Goal: Information Seeking & Learning: Find contact information

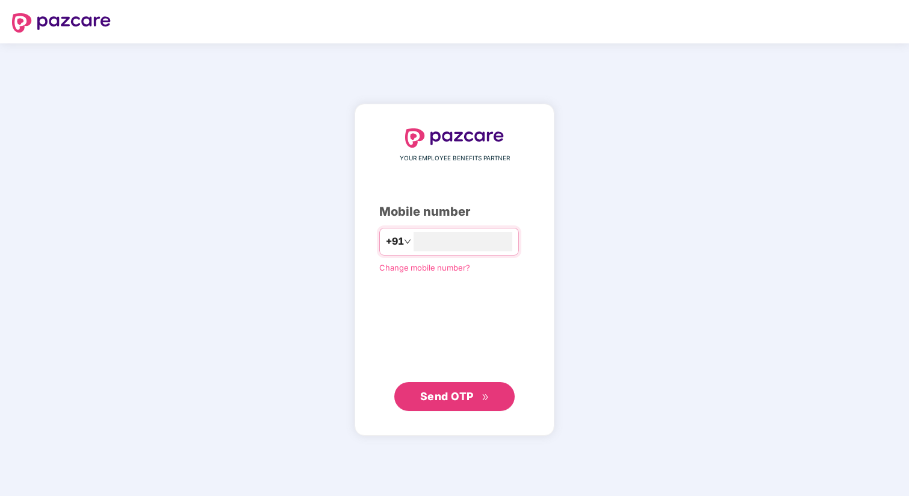
type input "**********"
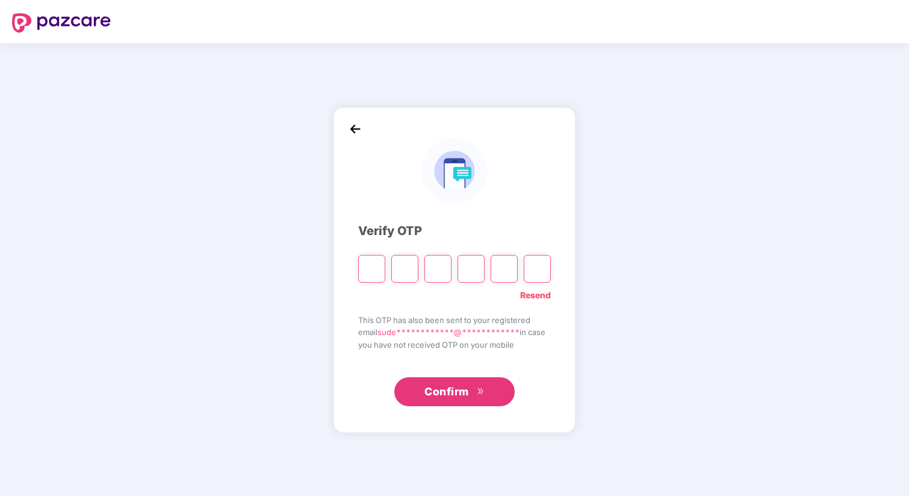
type input "*"
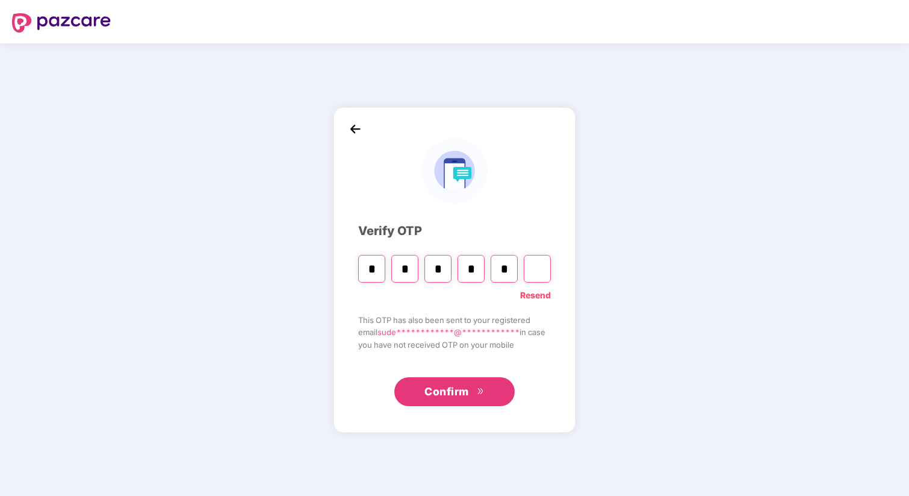
type input "*"
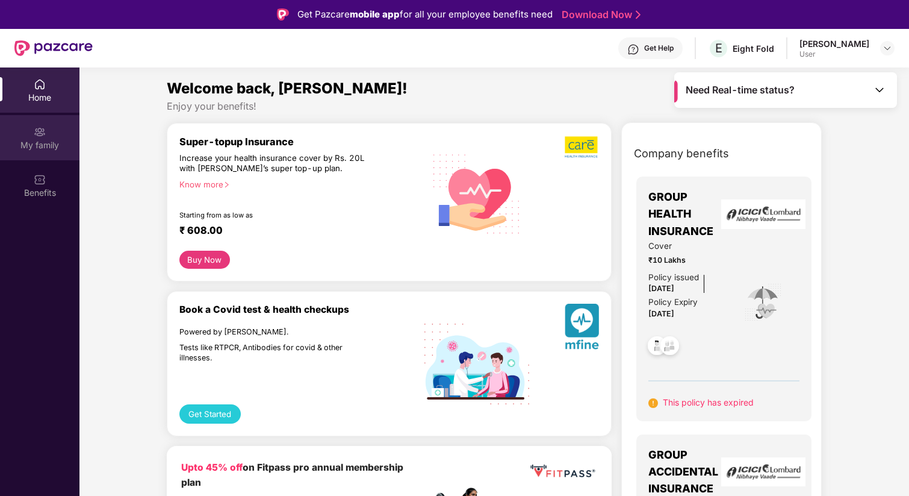
click at [53, 141] on div "My family" at bounding box center [40, 145] width 80 height 12
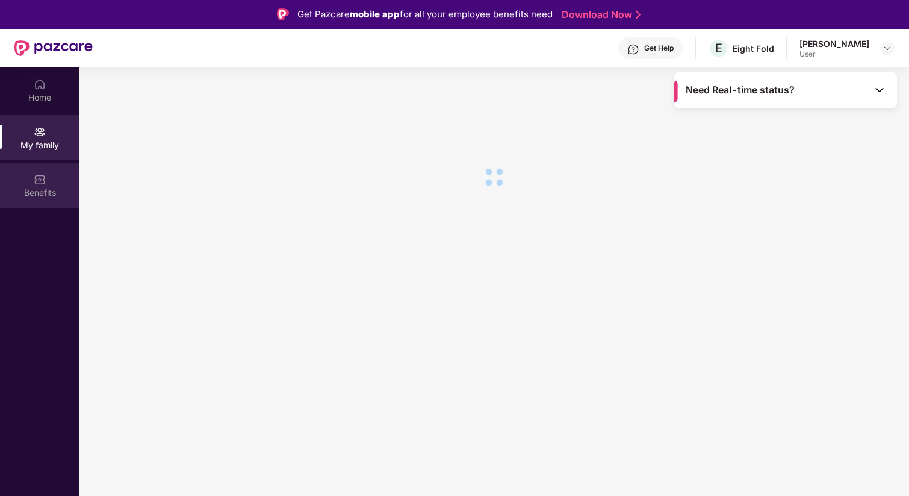
click at [45, 178] on img at bounding box center [40, 179] width 12 height 12
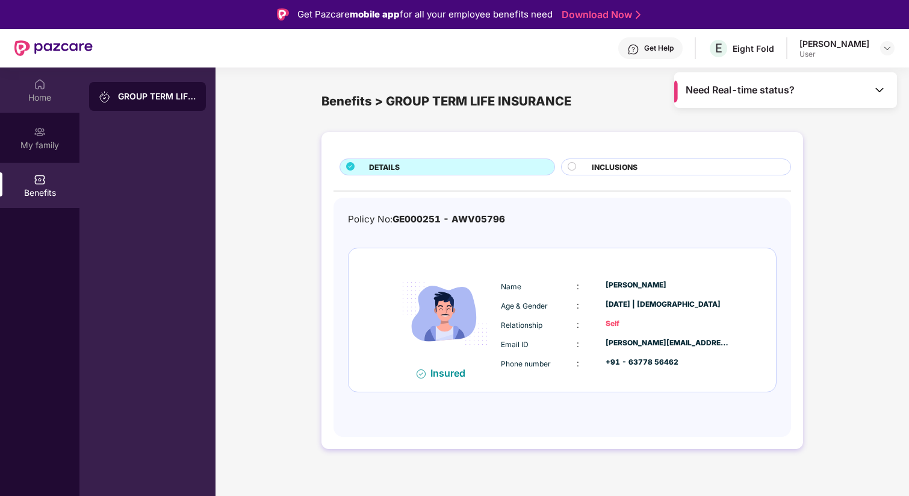
click at [24, 89] on div "Home" at bounding box center [40, 89] width 80 height 45
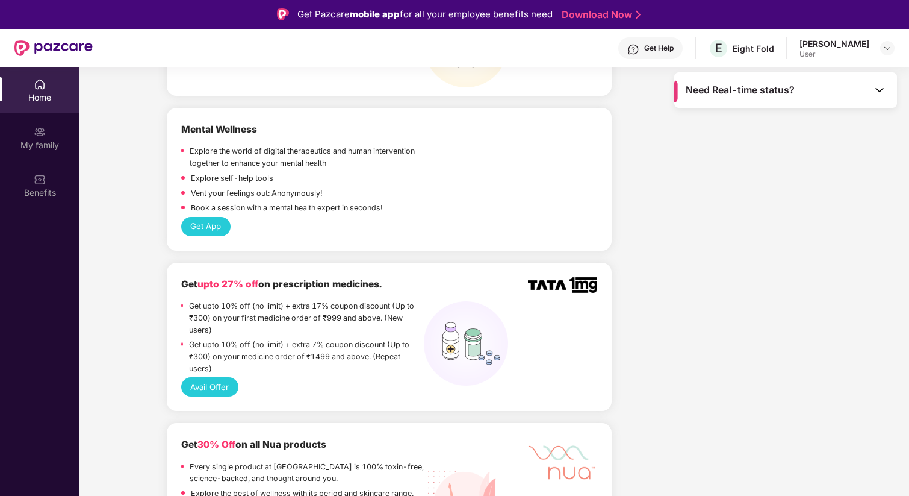
scroll to position [1155, 0]
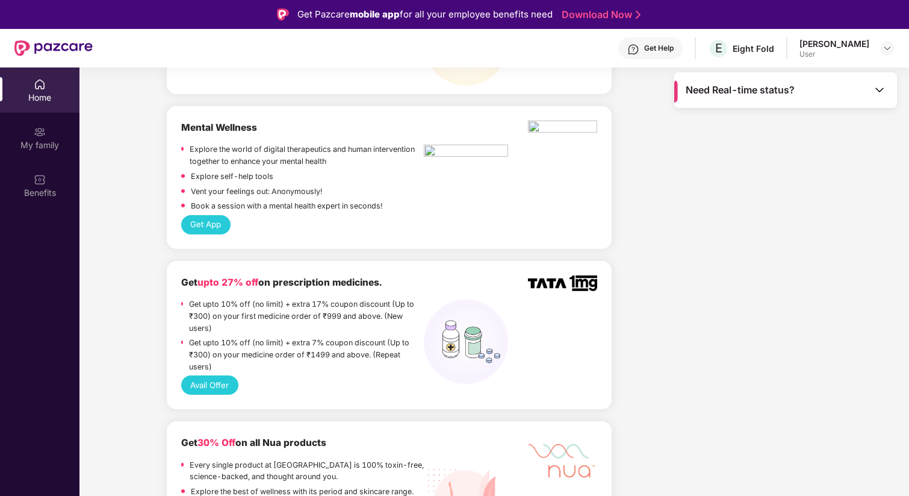
click at [187, 215] on button "Get App" at bounding box center [205, 224] width 49 height 19
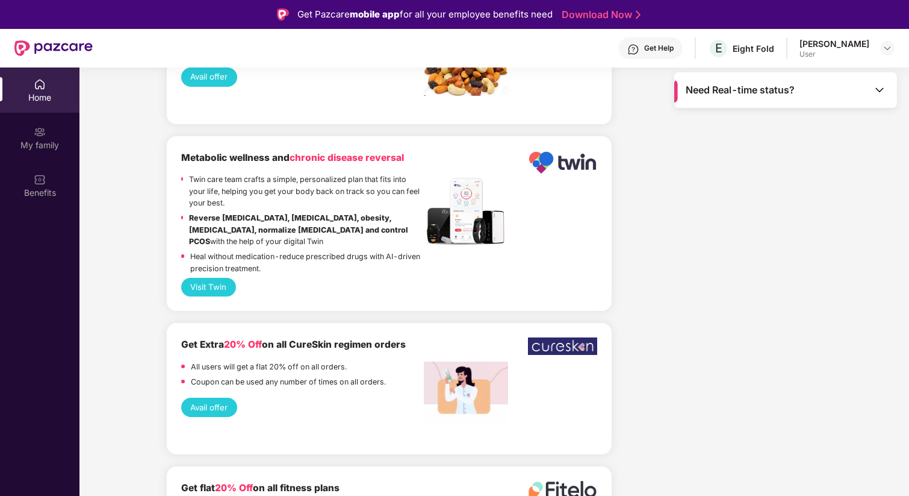
scroll to position [67, 0]
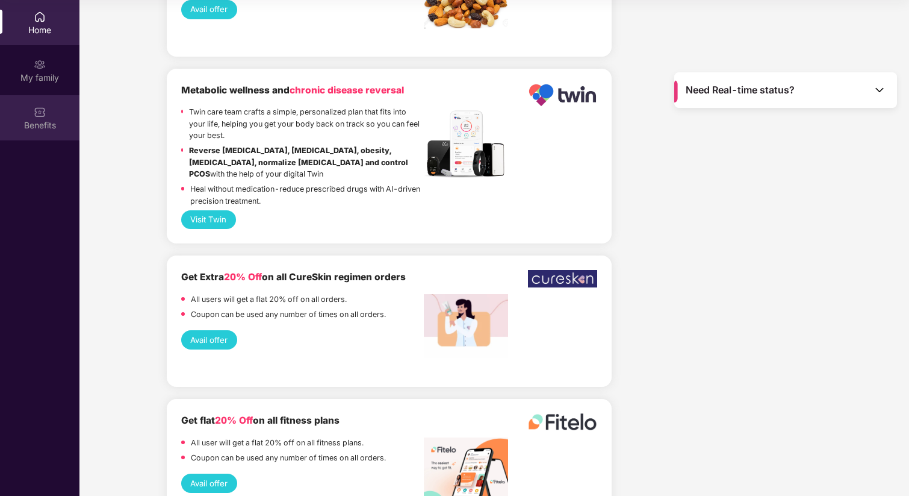
click at [49, 126] on div "Benefits" at bounding box center [40, 125] width 80 height 12
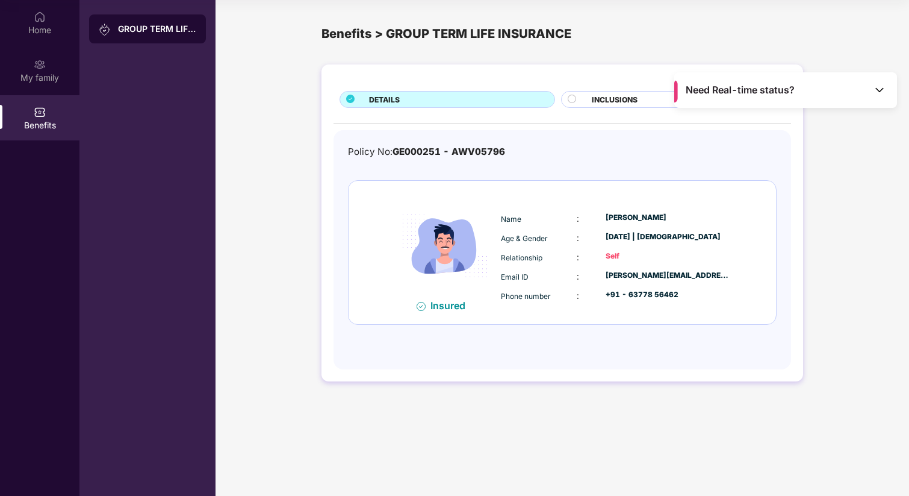
click at [581, 174] on div "Policy No: GE000251 - AWV05796 Insured Name : Sudesh Chaudhary Age & Gender : 1…" at bounding box center [562, 244] width 429 height 198
click at [884, 93] on img at bounding box center [880, 90] width 12 height 12
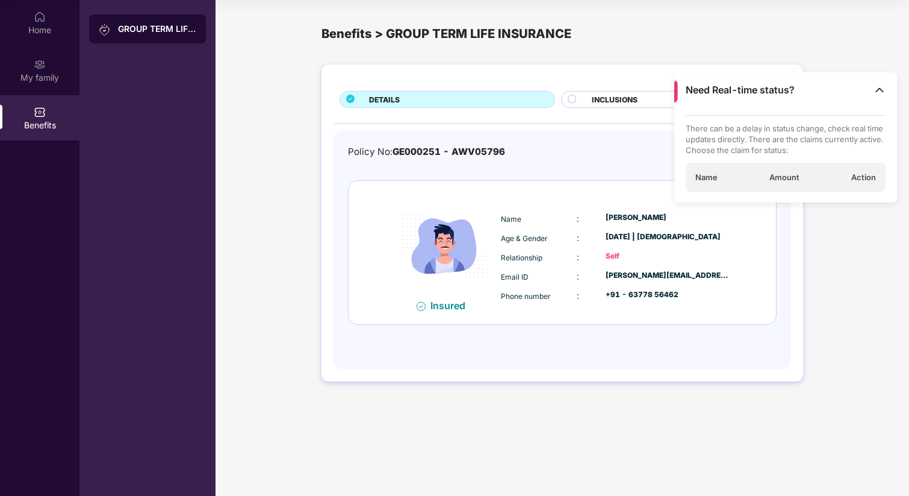
click at [884, 83] on div "Need Real-time status?" at bounding box center [786, 90] width 223 height 36
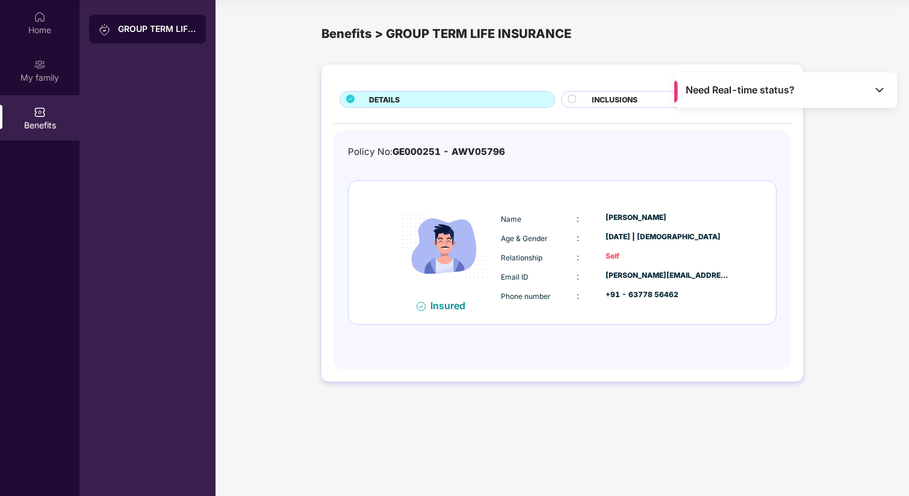
click at [563, 322] on div "Insured Name : Sudesh Chaudhary Age & Gender : 12 Jan 1999 | Male Relationship …" at bounding box center [563, 252] width 428 height 143
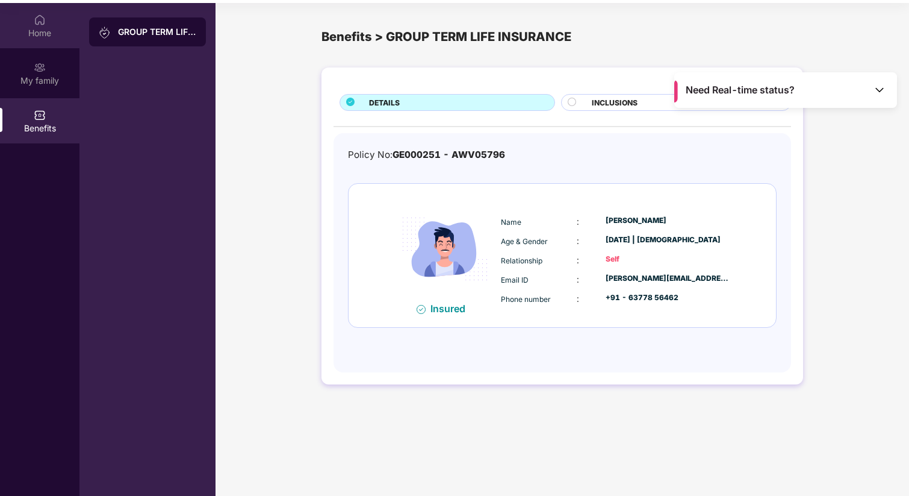
click at [37, 33] on div "Home" at bounding box center [40, 33] width 80 height 12
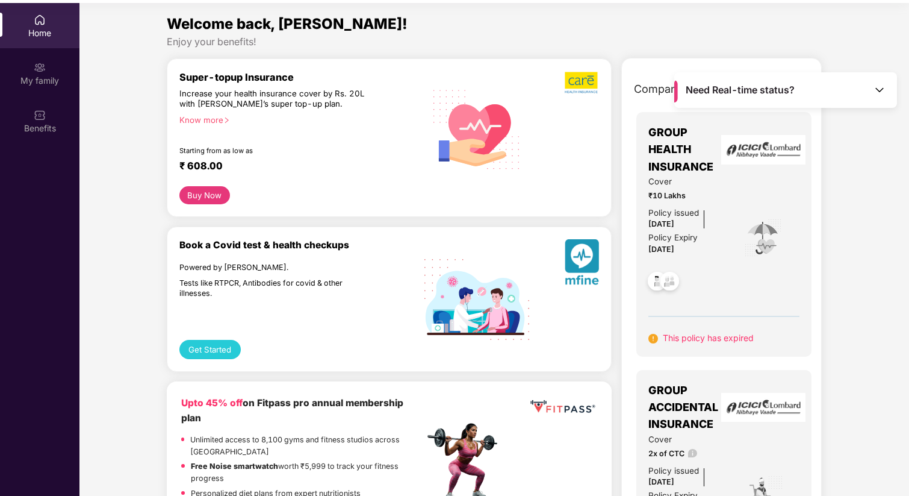
drag, startPoint x: 803, startPoint y: 190, endPoint x: 754, endPoint y: 192, distance: 48.8
click at [766, 192] on div "GROUP HEALTH INSURANCE Cover ₹10 Lakhs Policy issued 22 Aug 2024 Policy Expiry …" at bounding box center [724, 234] width 175 height 245
click at [735, 194] on div "Cover ₹10 Lakhs Policy issued 22 Aug 2024 Policy Expiry 21 Aug 2025" at bounding box center [724, 238] width 151 height 126
click at [728, 188] on div "Cover ₹10 Lakhs Policy issued 22 Aug 2024 Policy Expiry 21 Aug 2025" at bounding box center [724, 238] width 151 height 126
click at [405, 147] on div "Super-topup Insurance Increase your health insurance cover by Rs. 20L with PazC…" at bounding box center [301, 128] width 245 height 115
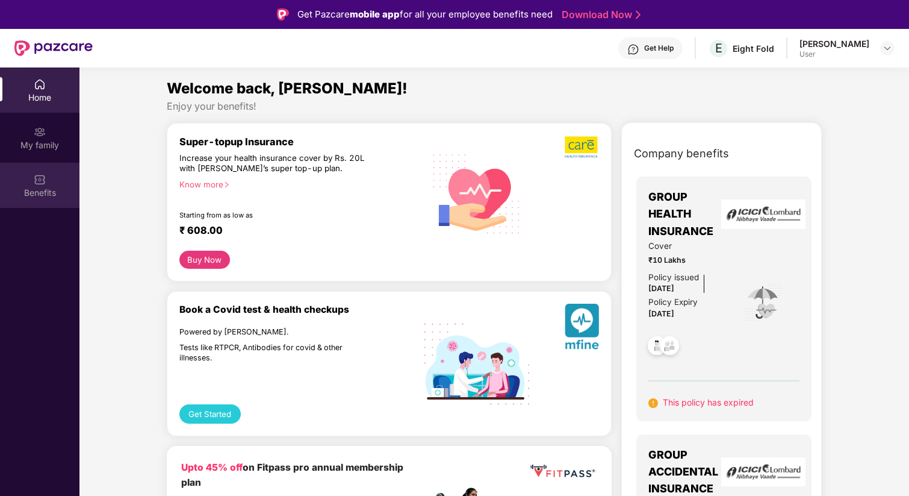
click at [39, 179] on img at bounding box center [40, 179] width 12 height 12
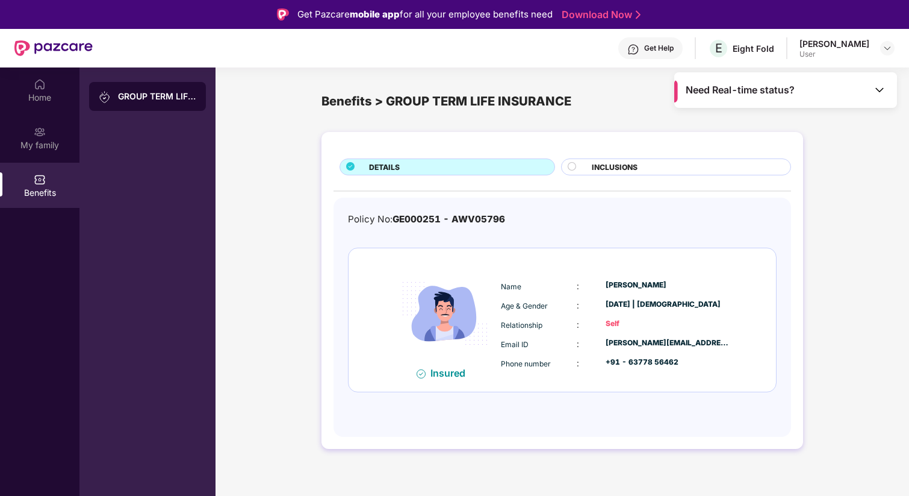
drag, startPoint x: 278, startPoint y: 196, endPoint x: 369, endPoint y: 183, distance: 91.8
click at [291, 195] on div "DETAILS INCLUSIONS Policy No: GE000251 - AWV05796 Insured Name : Sudesh Chaudha…" at bounding box center [563, 296] width 694 height 341
click at [590, 164] on div "INCLUSIONS" at bounding box center [685, 167] width 199 height 13
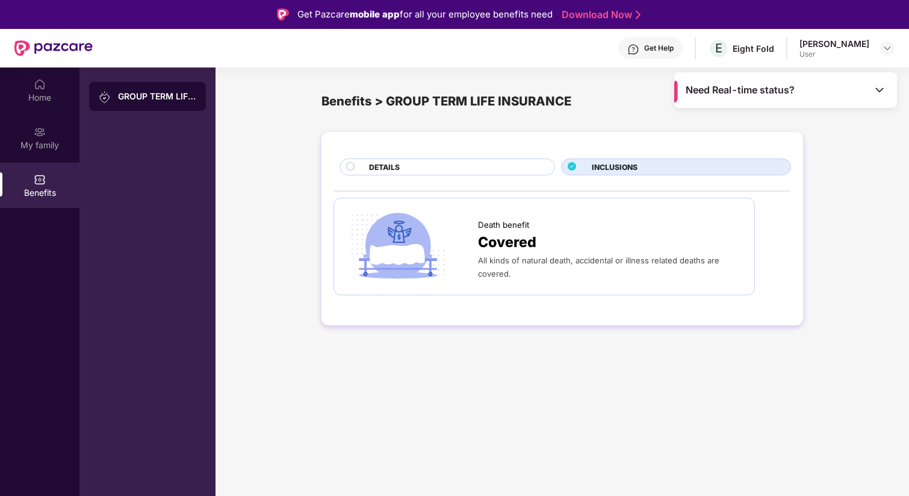
click at [469, 167] on div "DETAILS" at bounding box center [456, 167] width 186 height 13
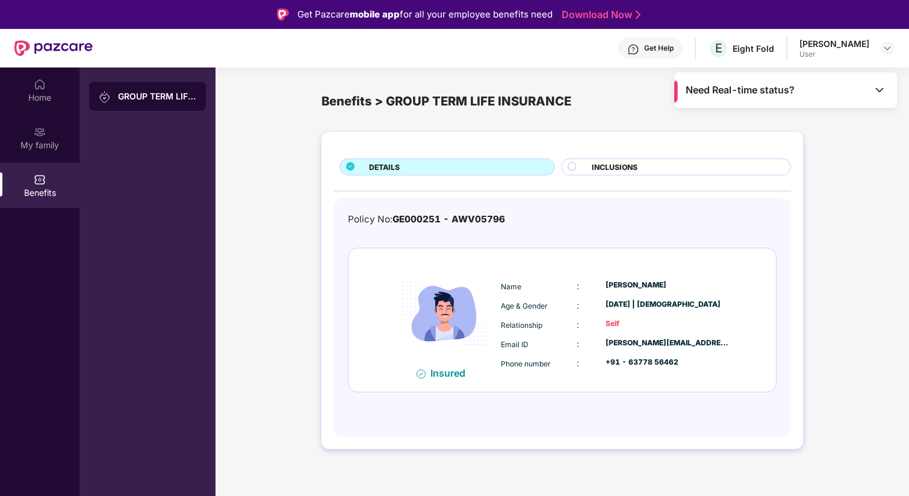
click at [602, 164] on span "INCLUSIONS" at bounding box center [615, 166] width 46 height 11
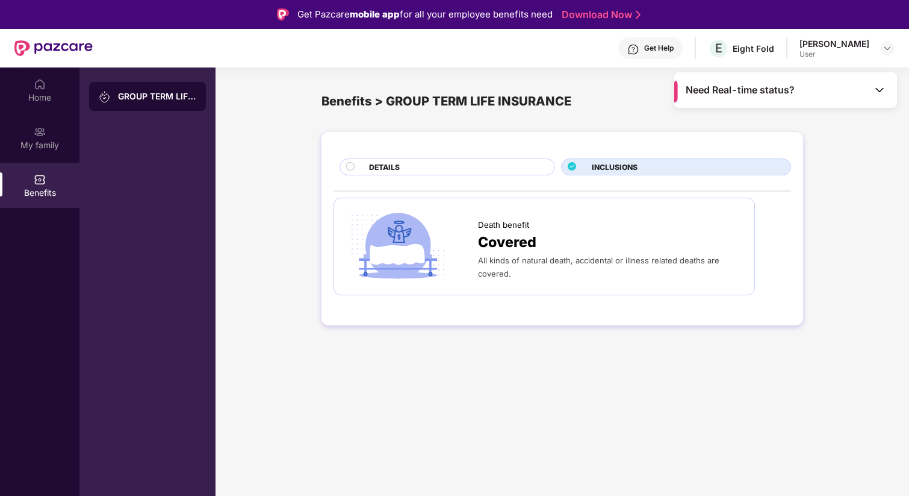
click at [490, 168] on div "DETAILS" at bounding box center [456, 167] width 186 height 13
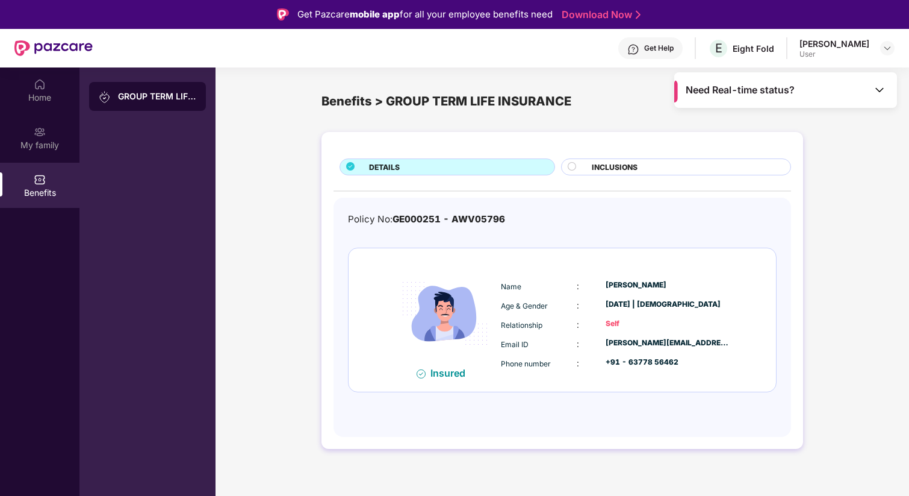
click at [879, 90] on img at bounding box center [880, 90] width 12 height 12
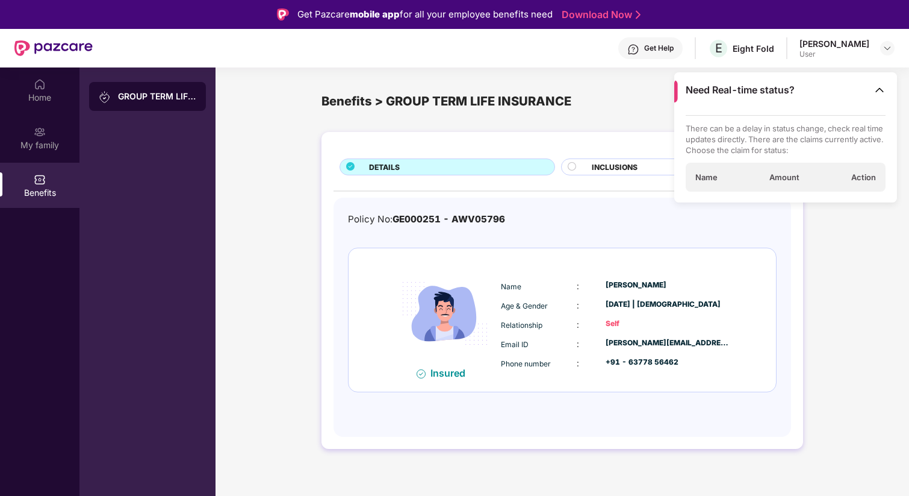
click at [693, 129] on p "There can be a delay in status change, check real time updates directly. There …" at bounding box center [786, 139] width 201 height 33
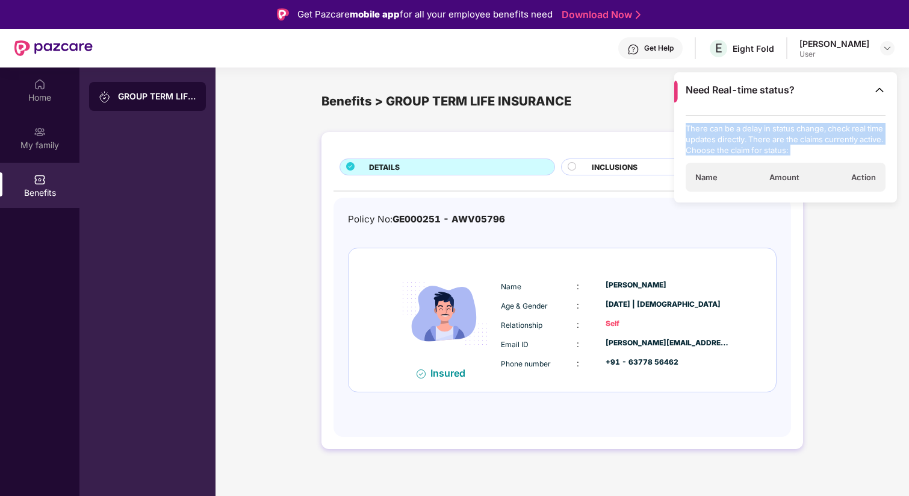
click at [693, 129] on p "There can be a delay in status change, check real time updates directly. There …" at bounding box center [786, 139] width 201 height 33
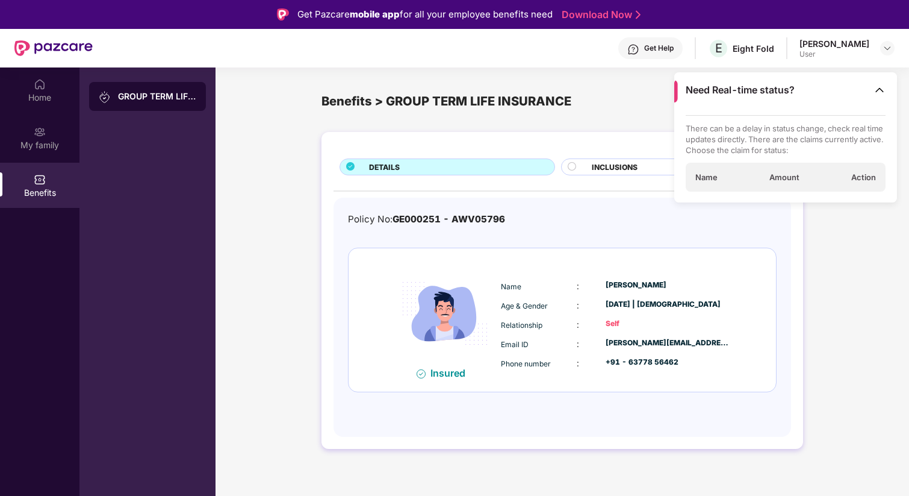
drag, startPoint x: 716, startPoint y: 179, endPoint x: 787, endPoint y: 176, distance: 71.2
click at [717, 179] on span "Name" at bounding box center [707, 177] width 22 height 11
click at [640, 56] on div "Get Help" at bounding box center [651, 48] width 64 height 22
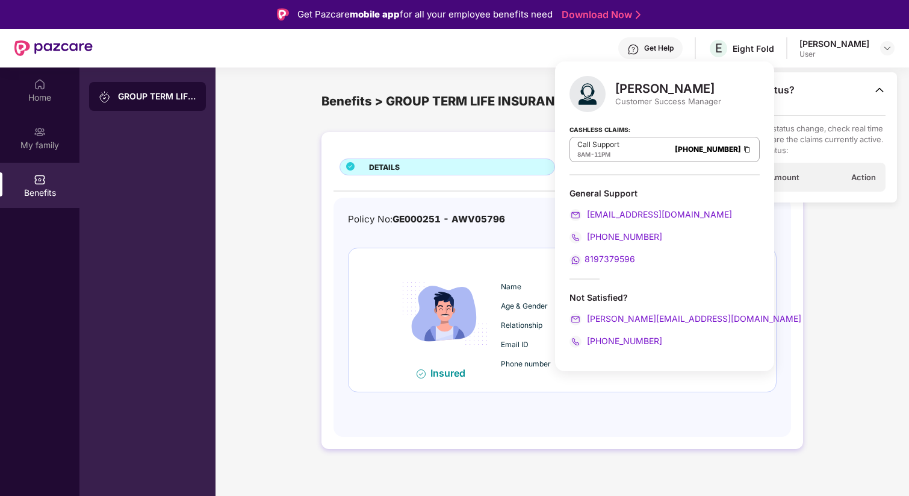
click at [619, 86] on div "Harshal Bedi" at bounding box center [669, 88] width 106 height 14
drag, startPoint x: 619, startPoint y: 86, endPoint x: 689, endPoint y: 125, distance: 80.3
click at [689, 125] on div "Harshal Bedi Customer Success Manager Cashless Claims: Call Support 8AM - 11PM …" at bounding box center [664, 216] width 219 height 310
drag, startPoint x: 199, startPoint y: 236, endPoint x: 190, endPoint y: 229, distance: 10.9
click at [196, 233] on div "GROUP TERM LIFE INSURANCE" at bounding box center [148, 315] width 136 height 496
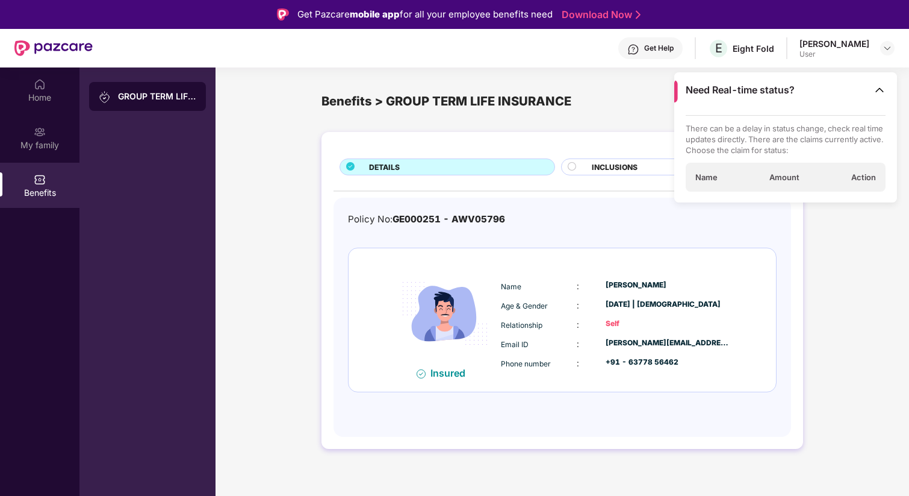
click at [663, 48] on div "Get Help" at bounding box center [659, 48] width 30 height 10
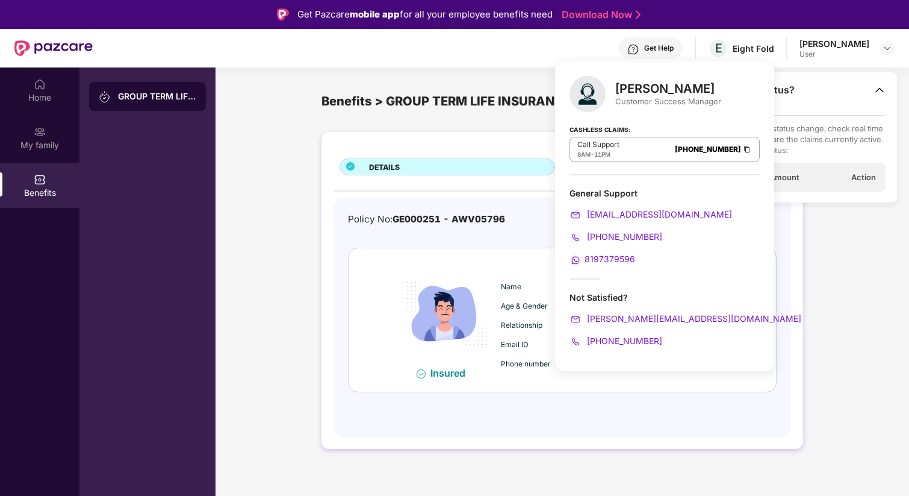
click at [637, 88] on div "Harshal Bedi" at bounding box center [669, 88] width 106 height 14
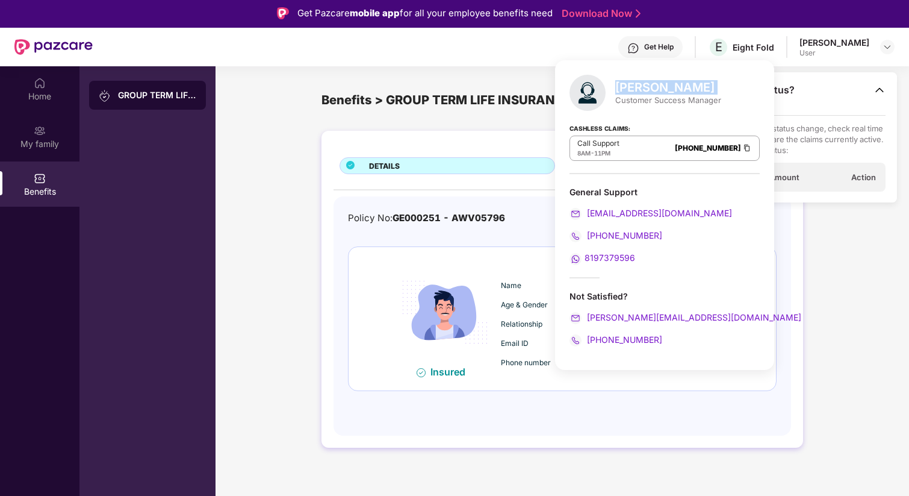
drag, startPoint x: 637, startPoint y: 88, endPoint x: 696, endPoint y: 89, distance: 59.6
click at [696, 89] on div "Harshal Bedi" at bounding box center [669, 87] width 106 height 14
copy div "Harshal Bedi"
